Goal: Information Seeking & Learning: Understand process/instructions

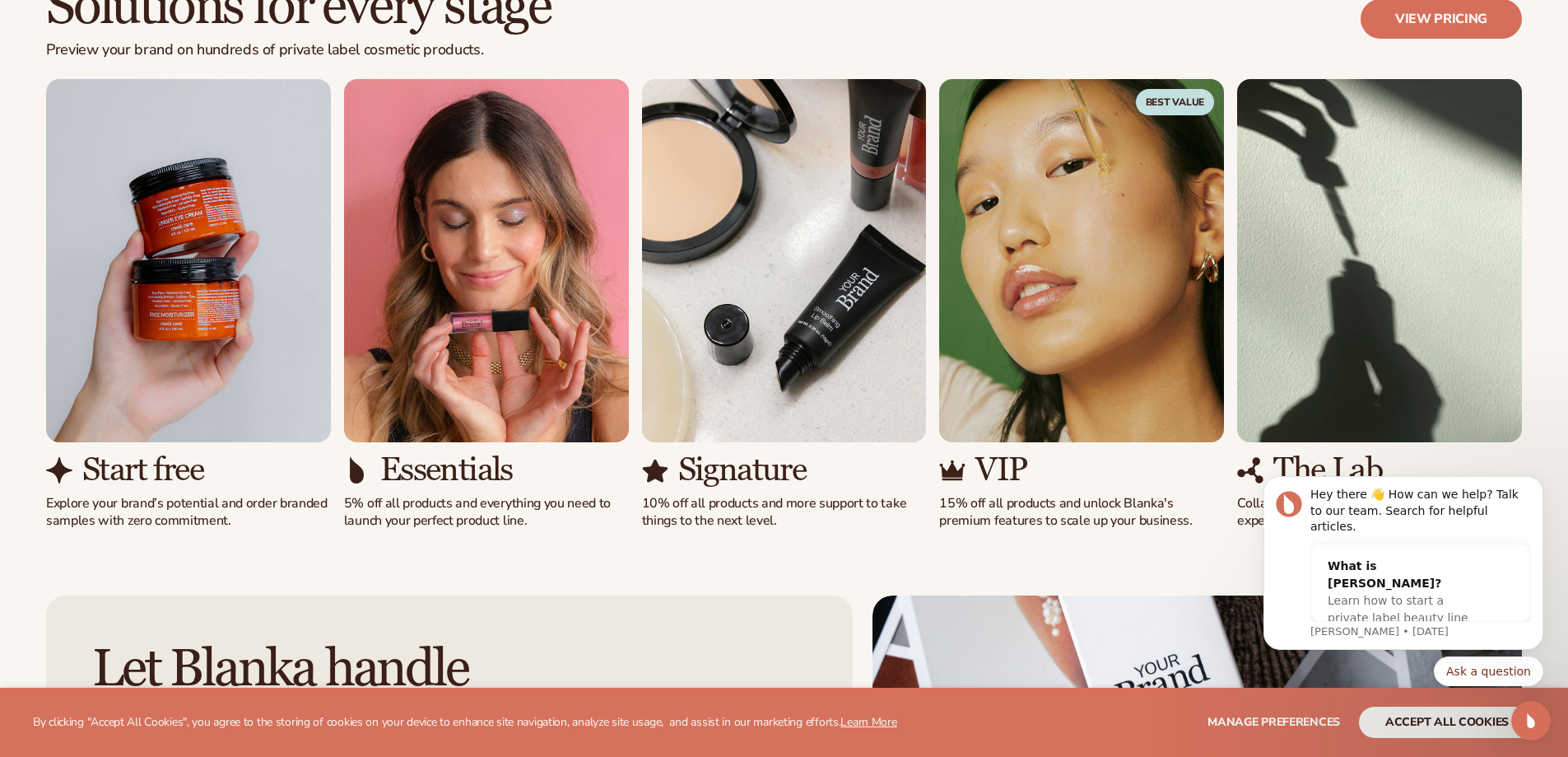
scroll to position [1483, 0]
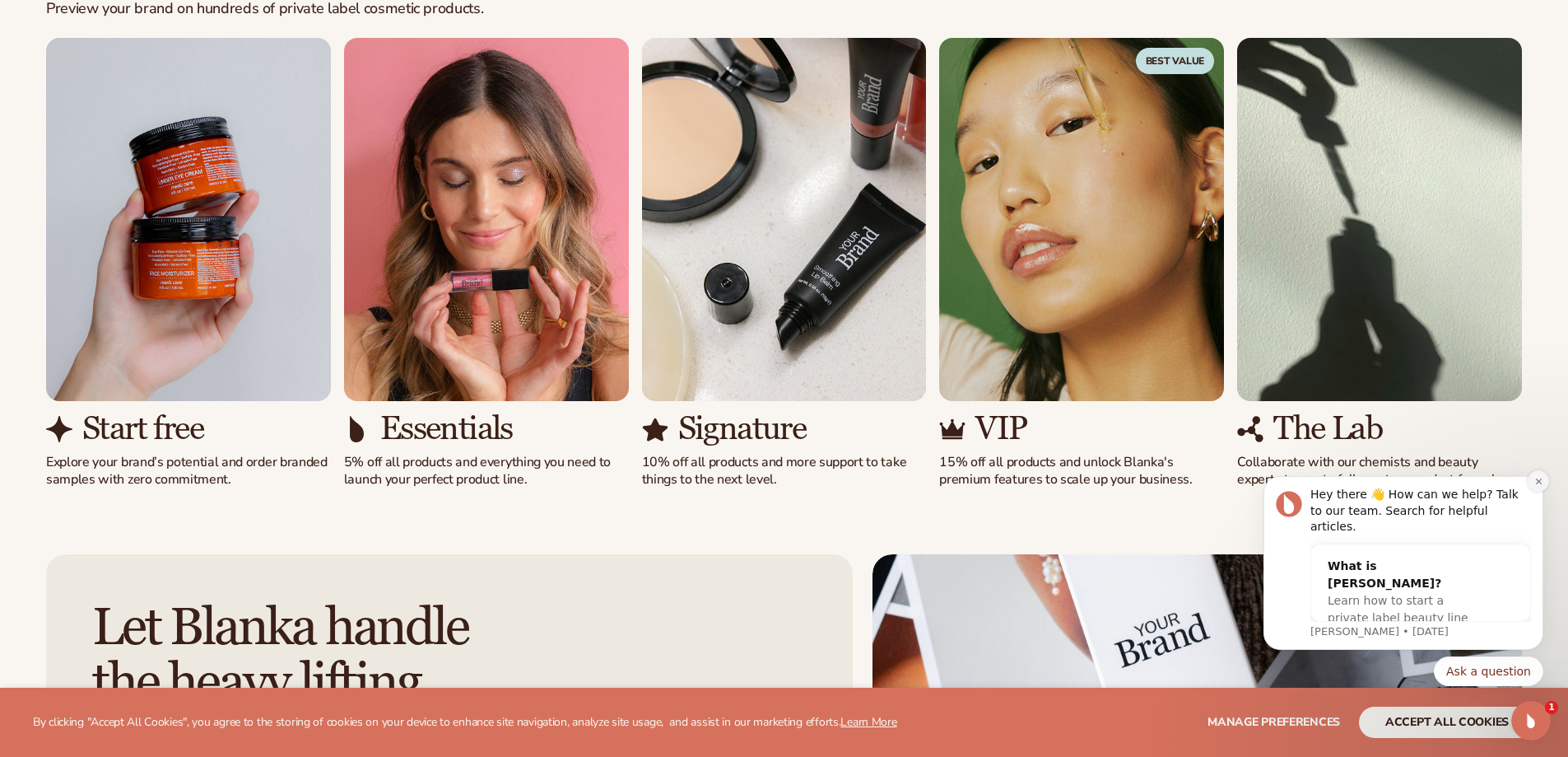
click at [1538, 486] on icon "Dismiss notification" at bounding box center [1538, 481] width 9 height 9
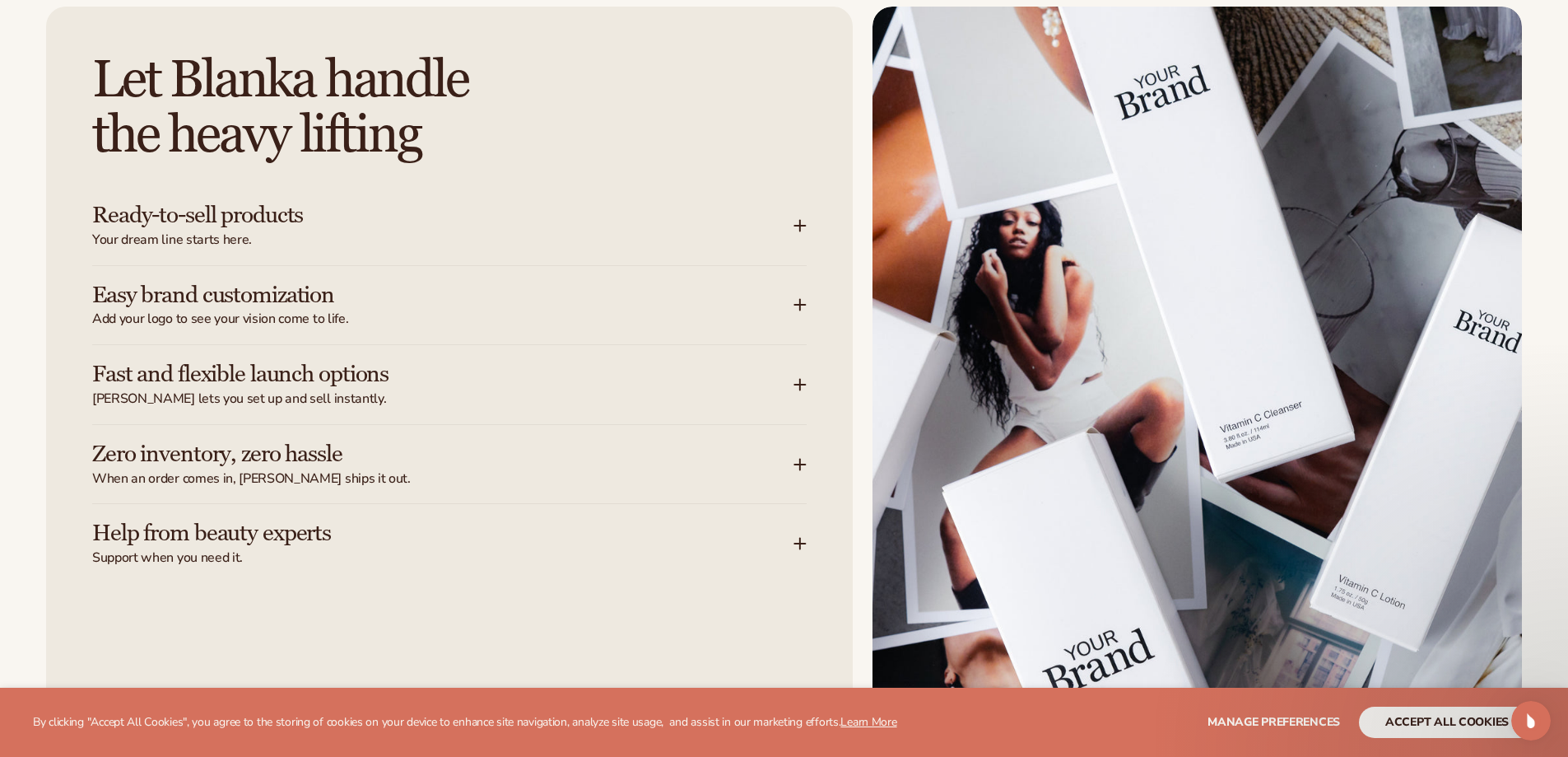
scroll to position [2059, 0]
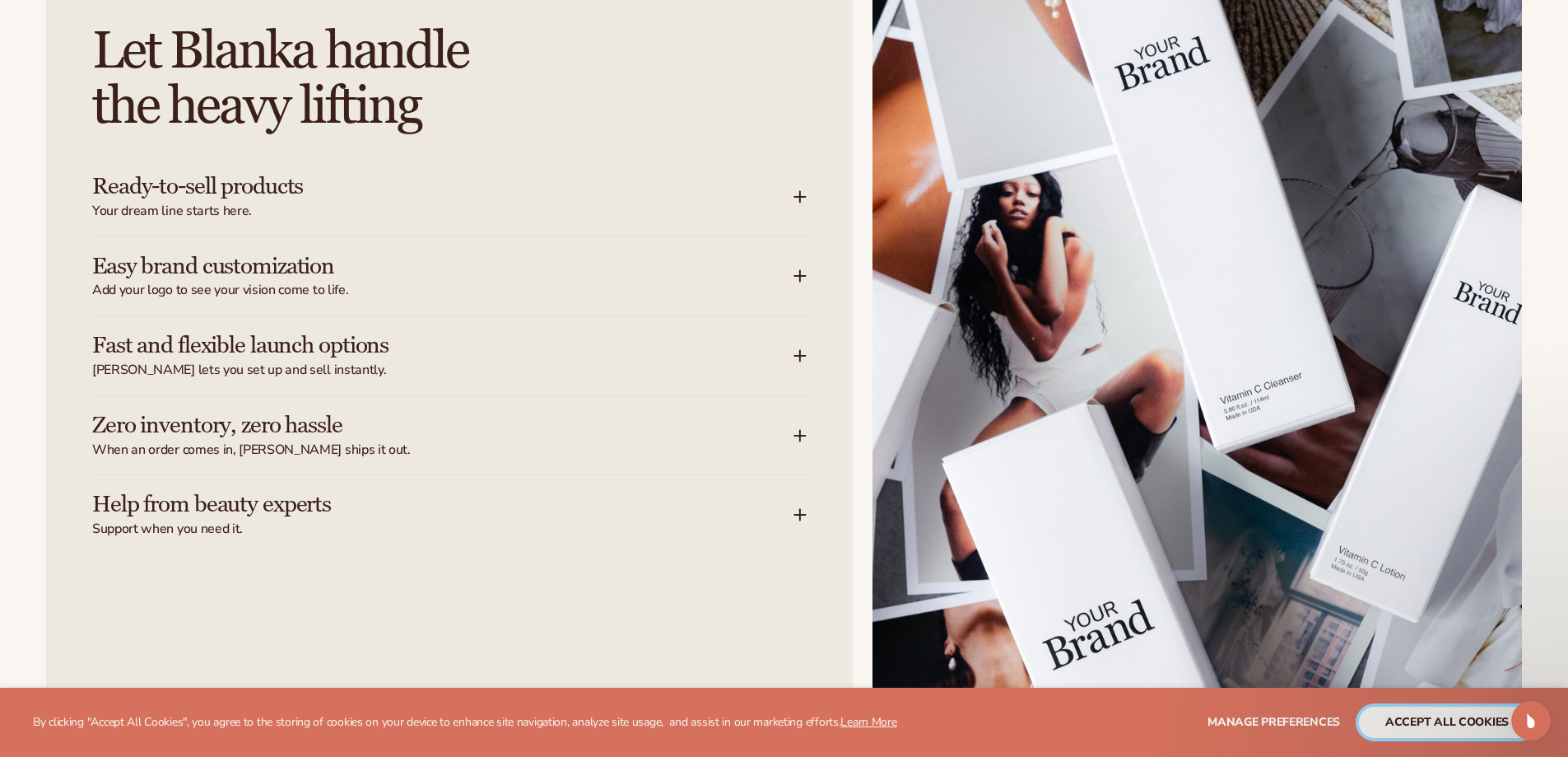
click at [1464, 718] on button "accept all cookies" at bounding box center [1447, 722] width 176 height 31
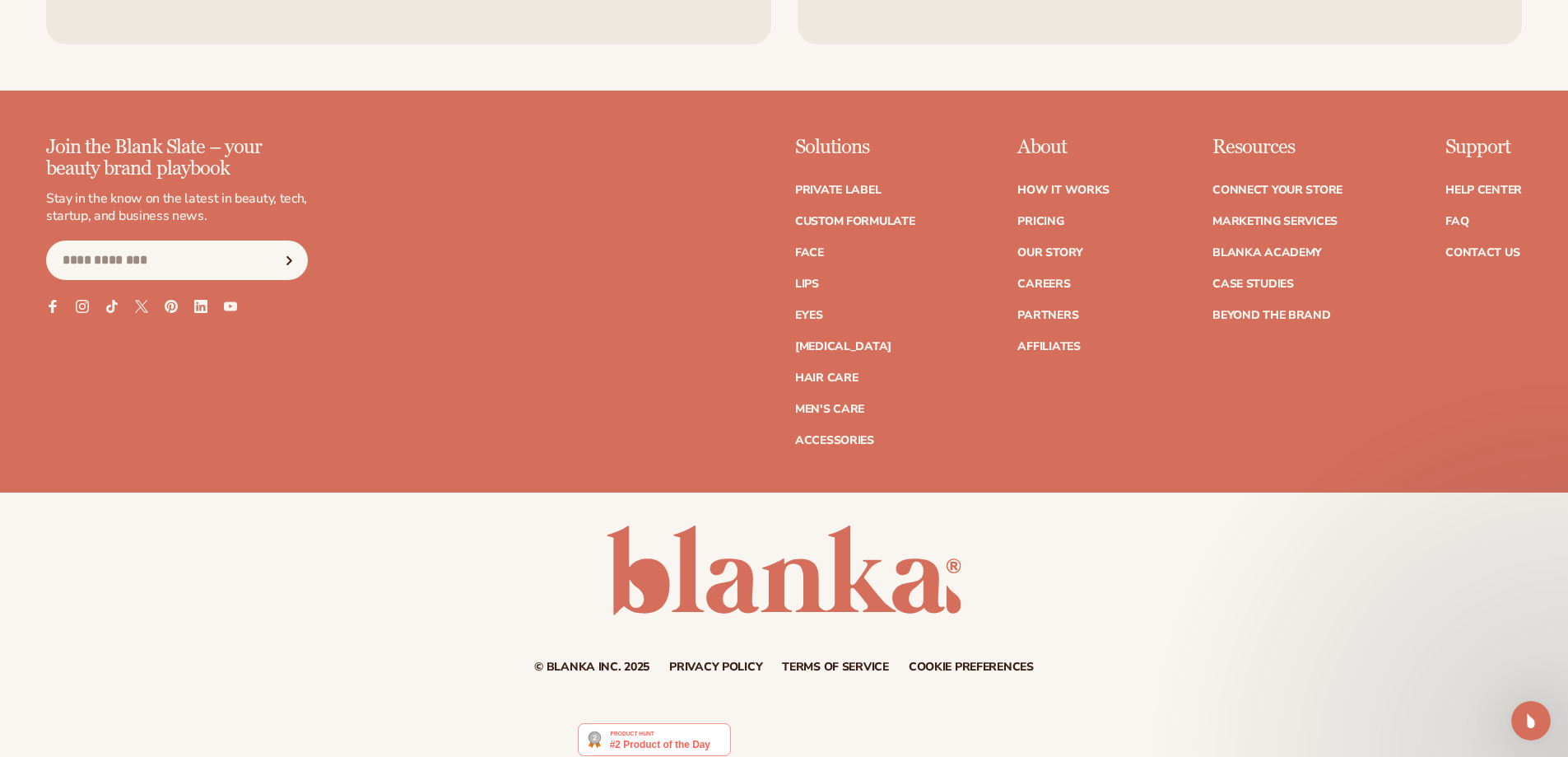
scroll to position [8038, 0]
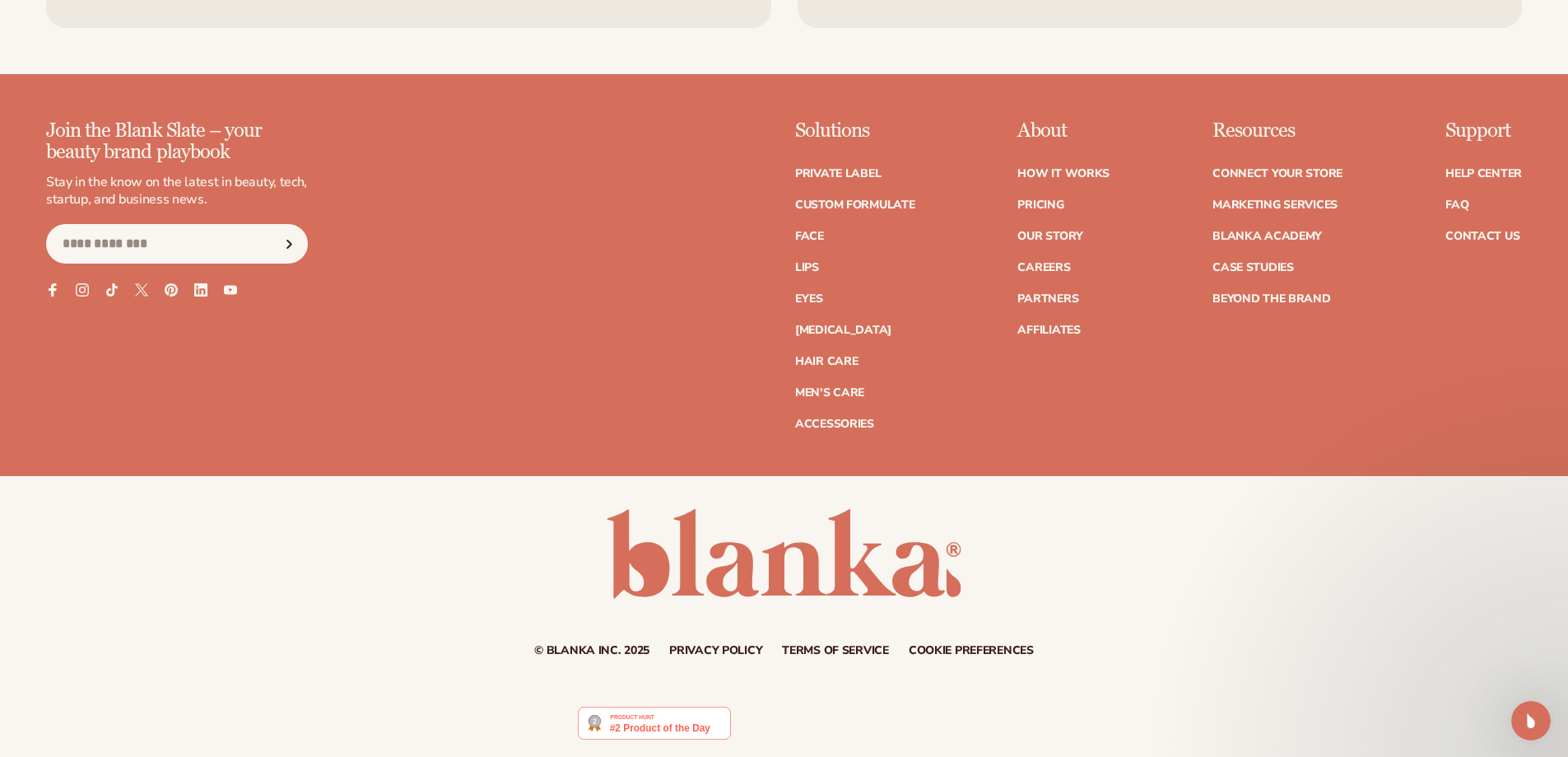
click at [1027, 197] on ul "How It Works Pricing Our Story Careers Partners Affiliates" at bounding box center [1063, 244] width 92 height 185
click at [1031, 205] on link "Pricing" at bounding box center [1040, 205] width 46 height 12
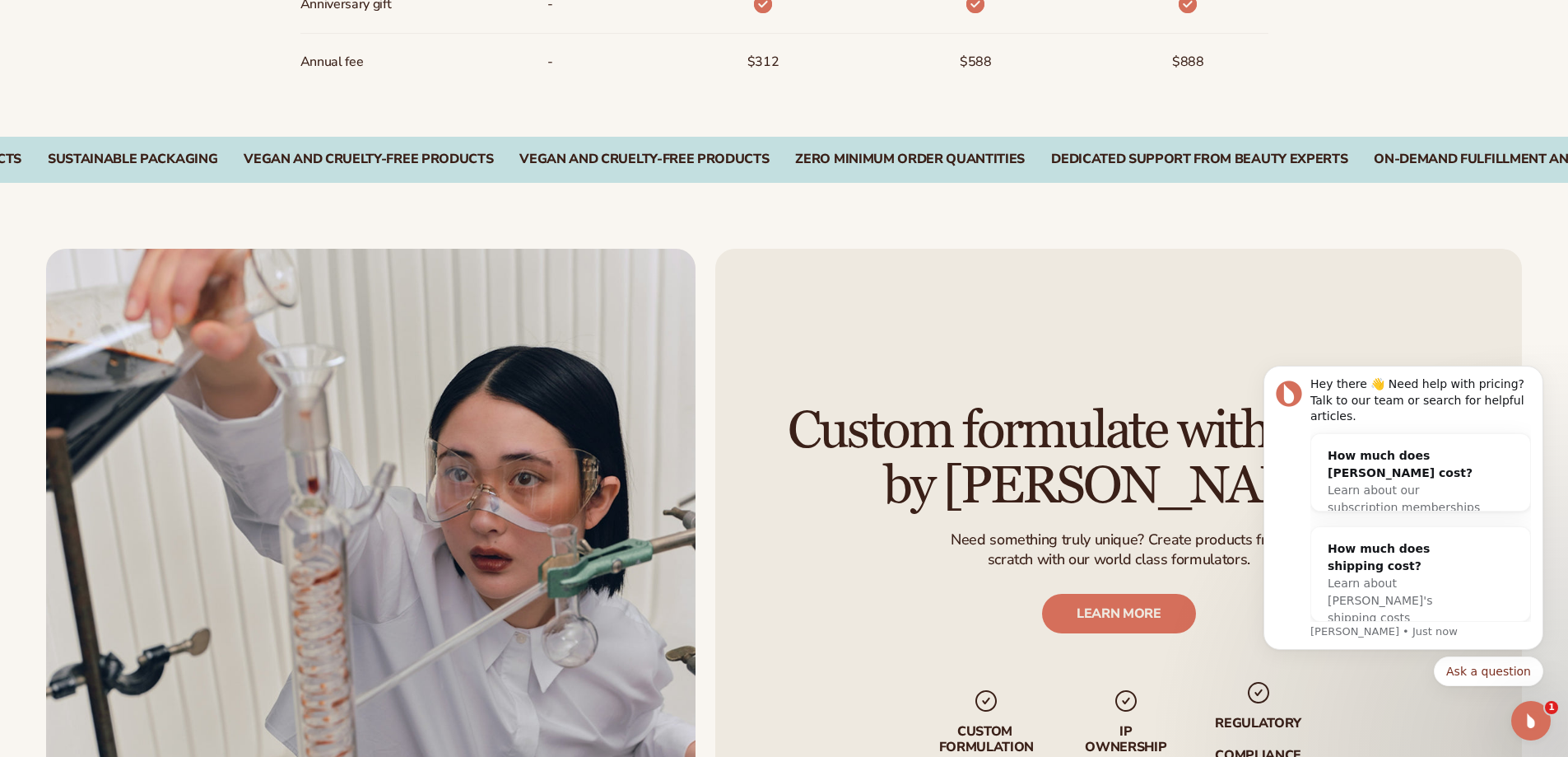
scroll to position [1730, 0]
